Goal: Information Seeking & Learning: Learn about a topic

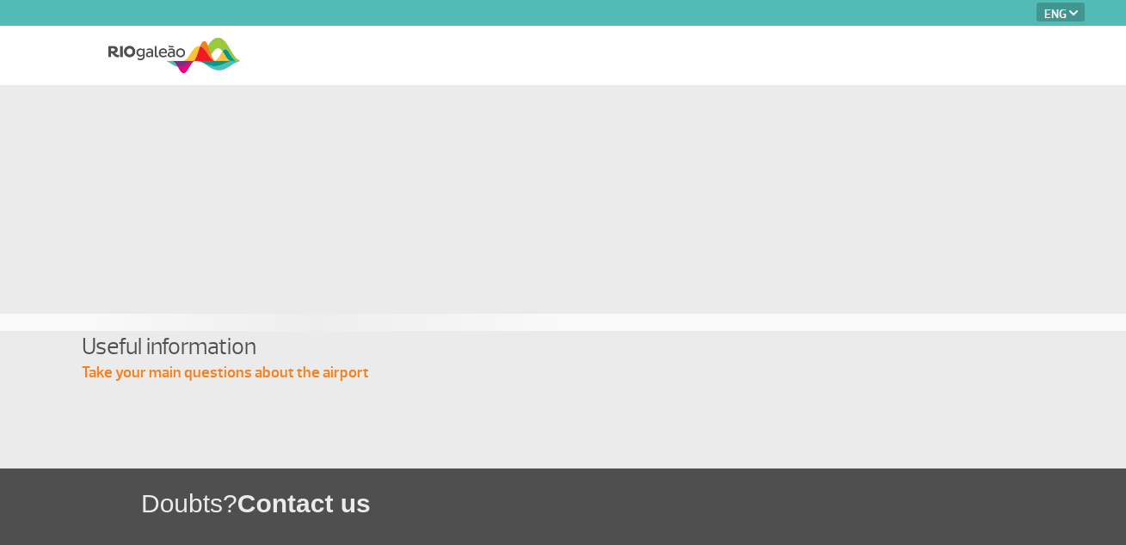
select select "en"
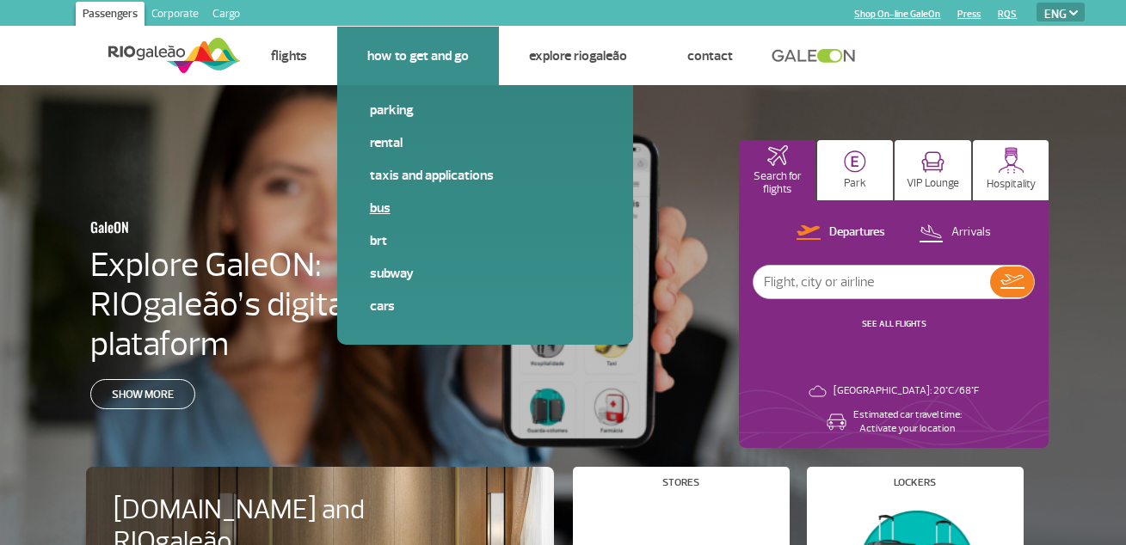
click at [376, 211] on link "Bus" at bounding box center [485, 208] width 230 height 19
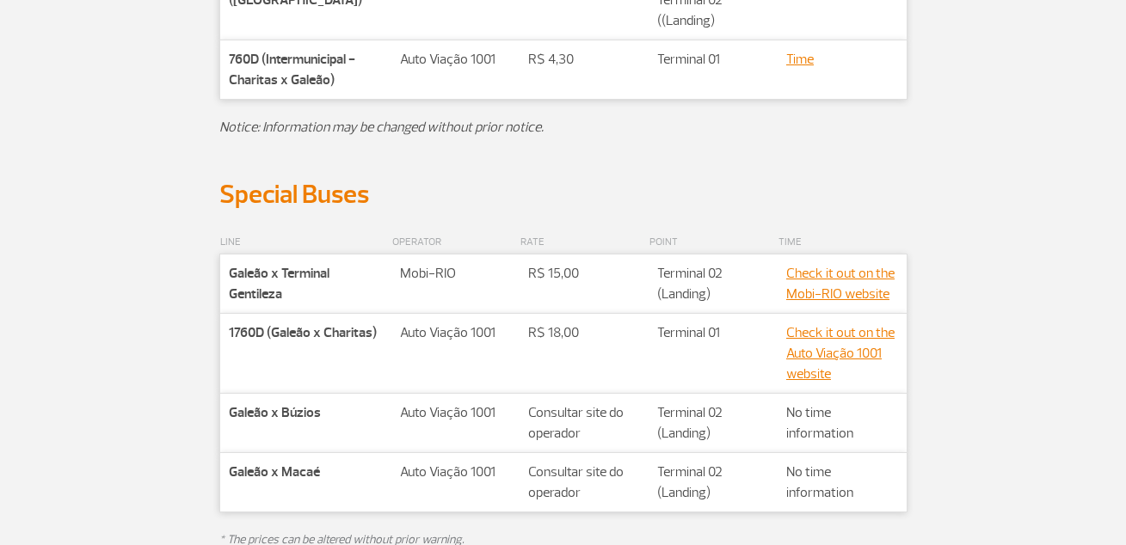
scroll to position [851, 0]
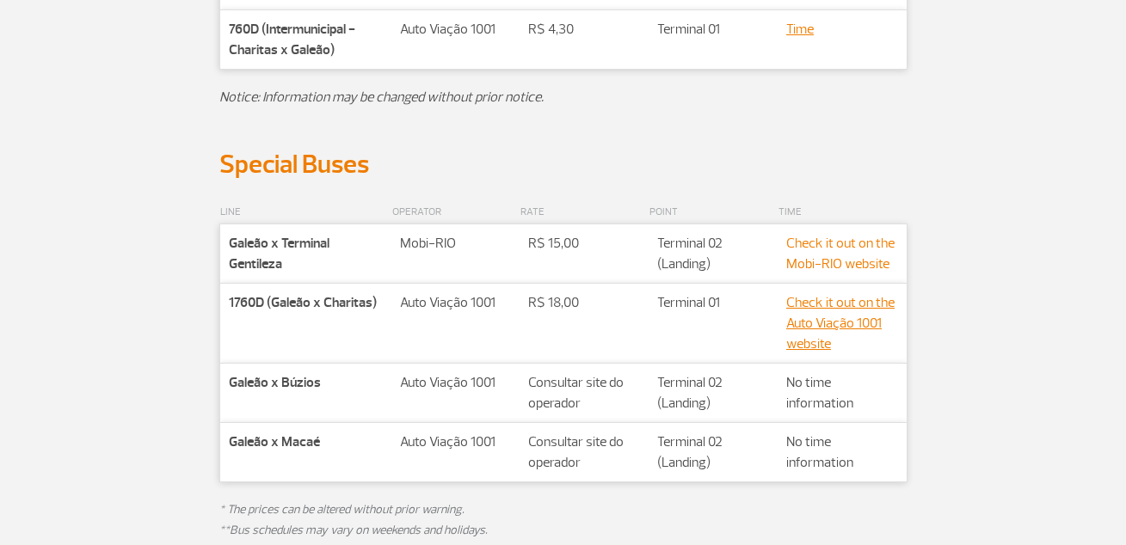
click at [834, 240] on link "Check it out on the Mobi-RIO website" at bounding box center [840, 254] width 108 height 38
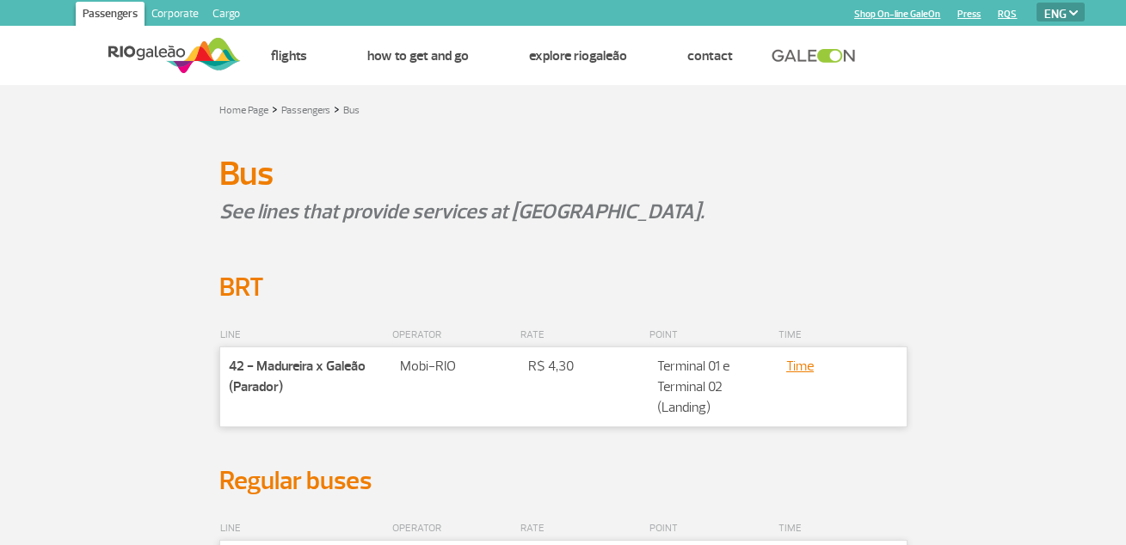
select select "en"
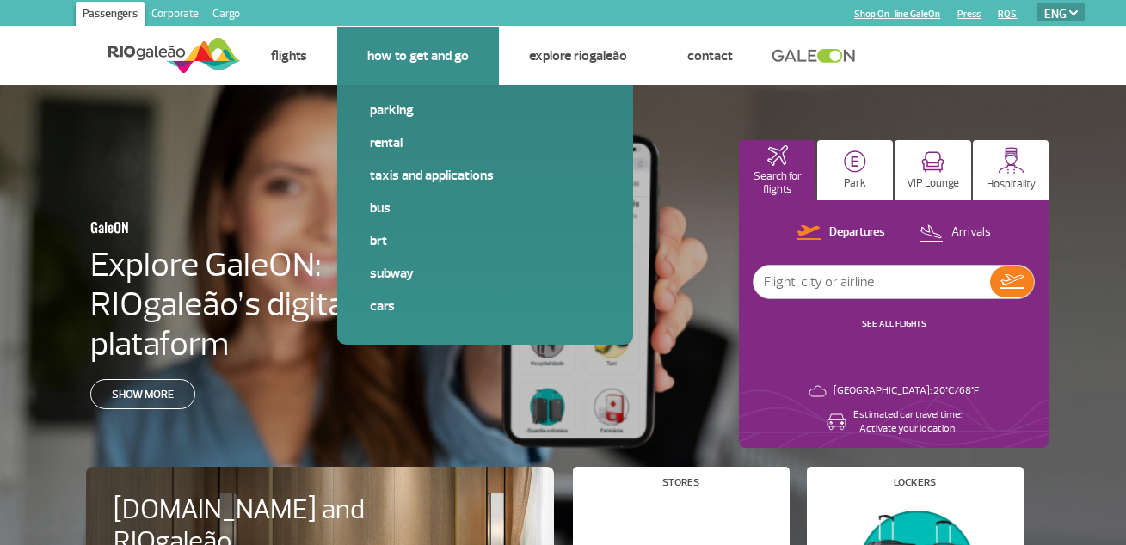
click at [403, 175] on link "Taxis and applications" at bounding box center [485, 175] width 230 height 19
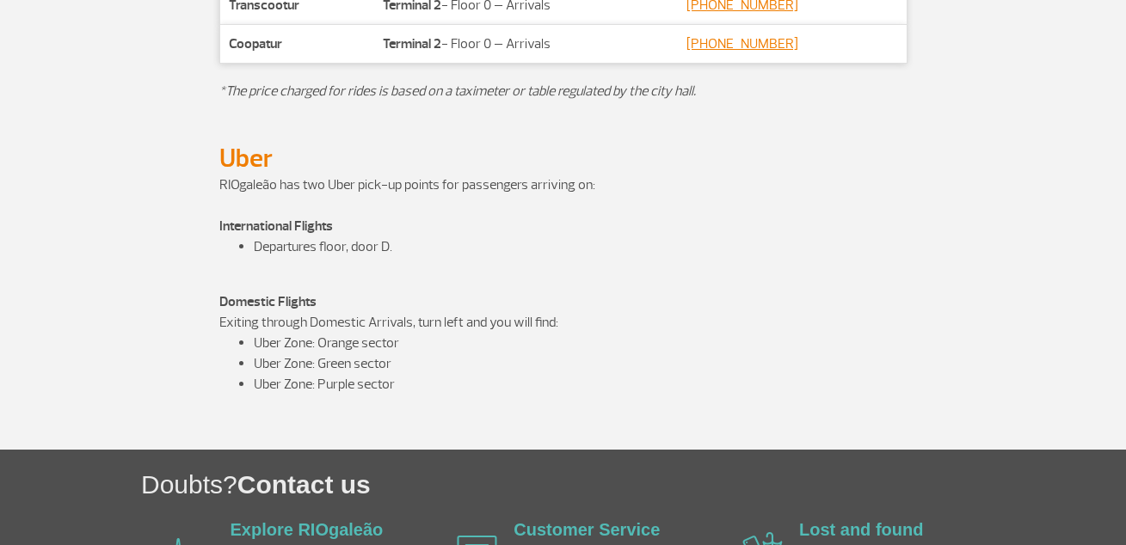
scroll to position [993, 0]
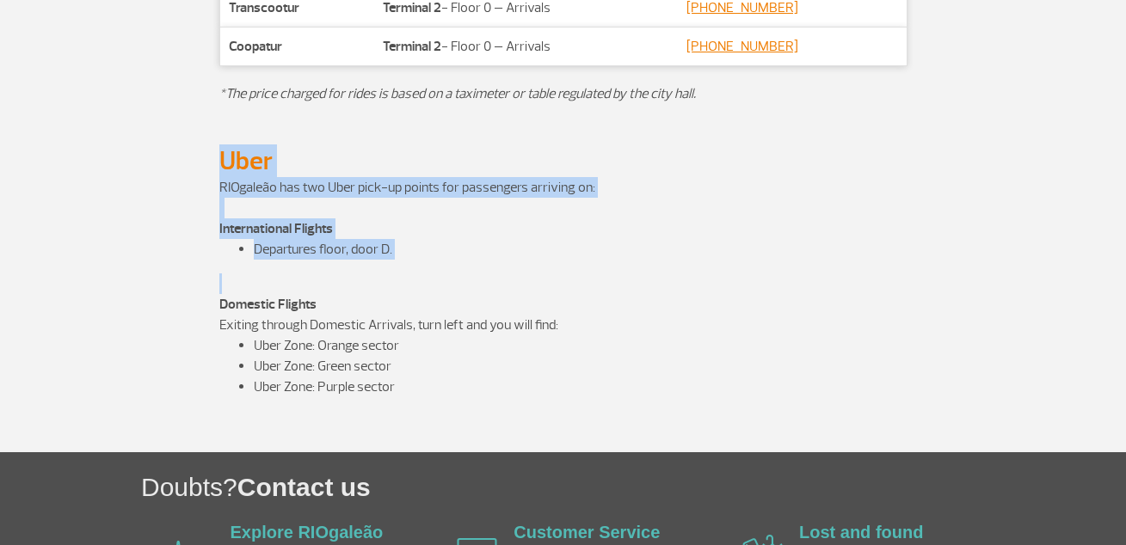
drag, startPoint x: 221, startPoint y: 159, endPoint x: 486, endPoint y: 276, distance: 289.6
copy app-paragraphs "Uber RIOgaleão has two Uber pick-up points for passengers arriving on: Internat…"
